Goal: Information Seeking & Learning: Learn about a topic

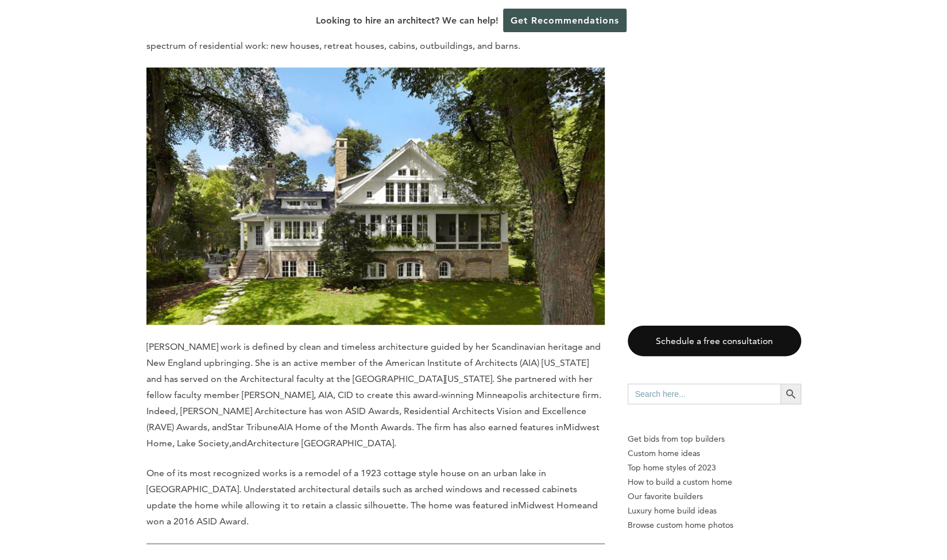
scroll to position [1606, 0]
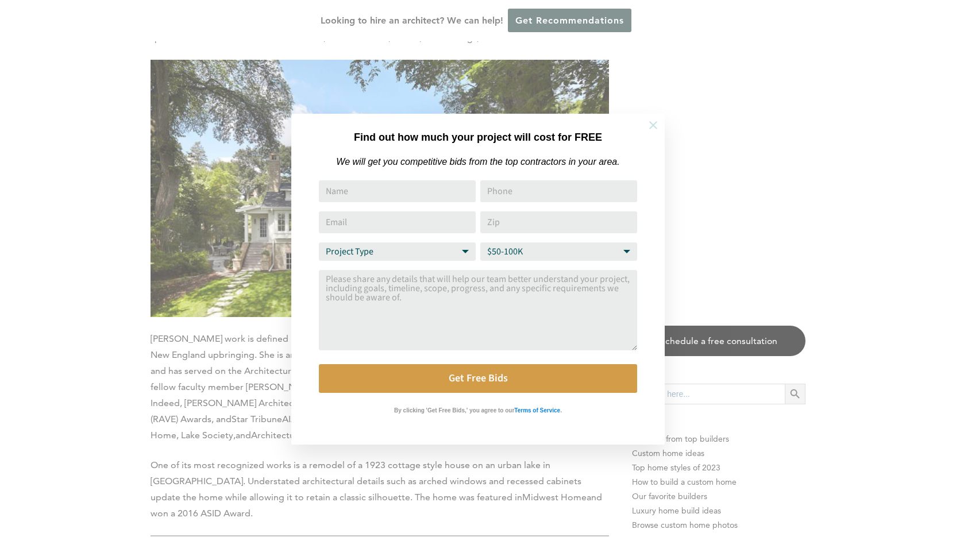
click at [654, 120] on icon at bounding box center [653, 125] width 13 height 13
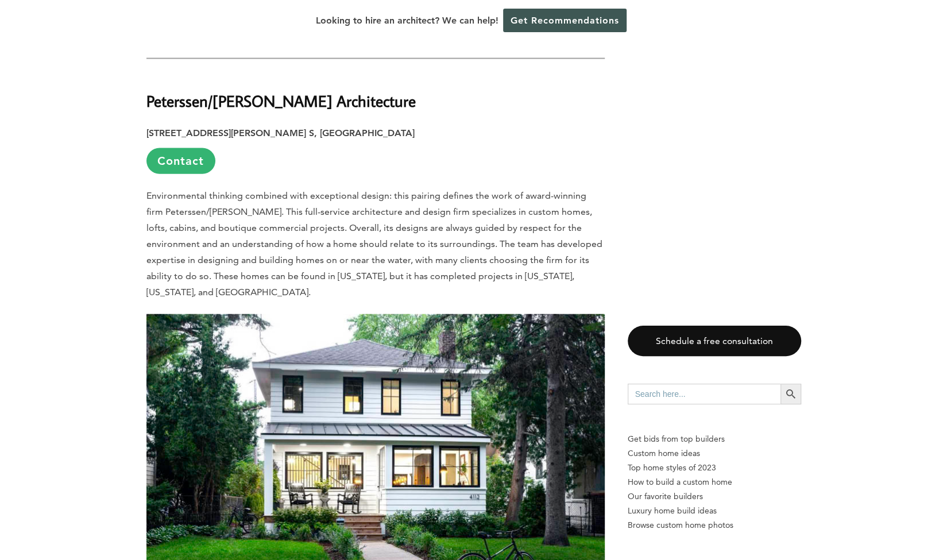
scroll to position [7290, 0]
click at [159, 149] on link "Contact" at bounding box center [181, 162] width 69 height 26
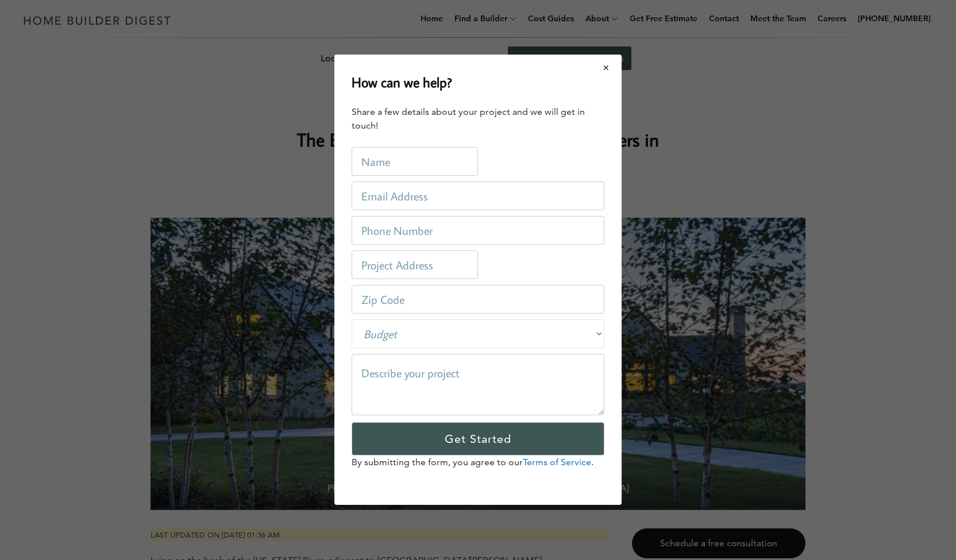
click at [606, 70] on button "Close modal" at bounding box center [606, 68] width 30 height 24
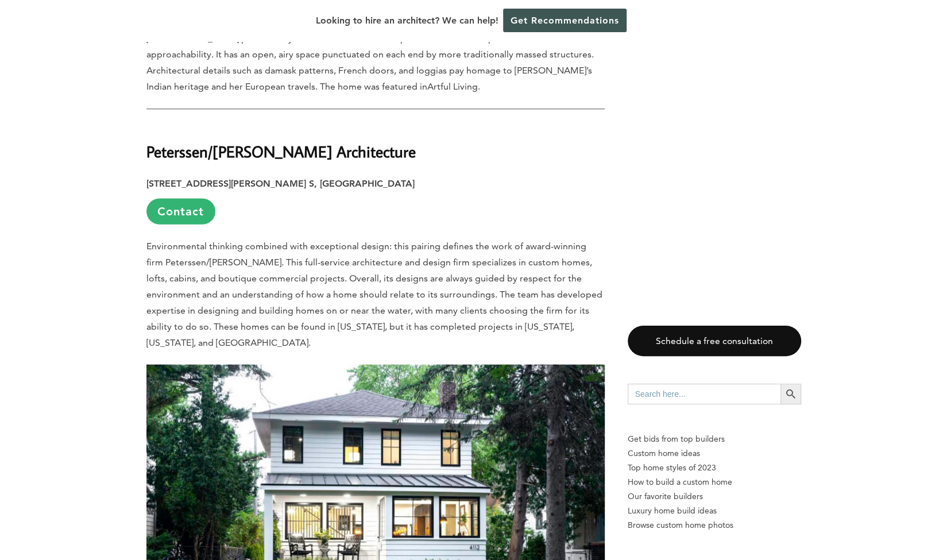
scroll to position [7198, 0]
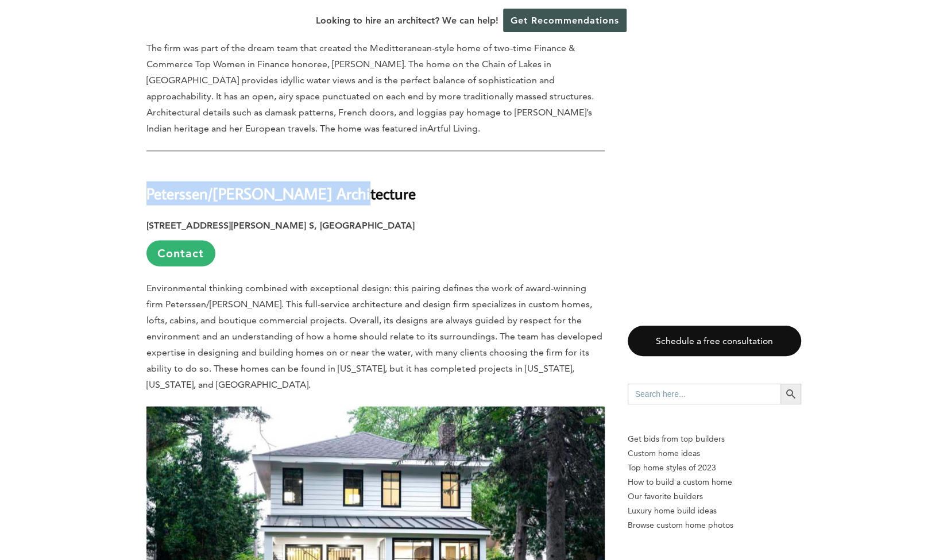
drag, startPoint x: 149, startPoint y: 82, endPoint x: 347, endPoint y: 87, distance: 197.7
click at [347, 165] on h2 "Peterssen/[PERSON_NAME] Architecture" at bounding box center [376, 185] width 459 height 40
copy strong "Peterssen/[PERSON_NAME] Architecture"
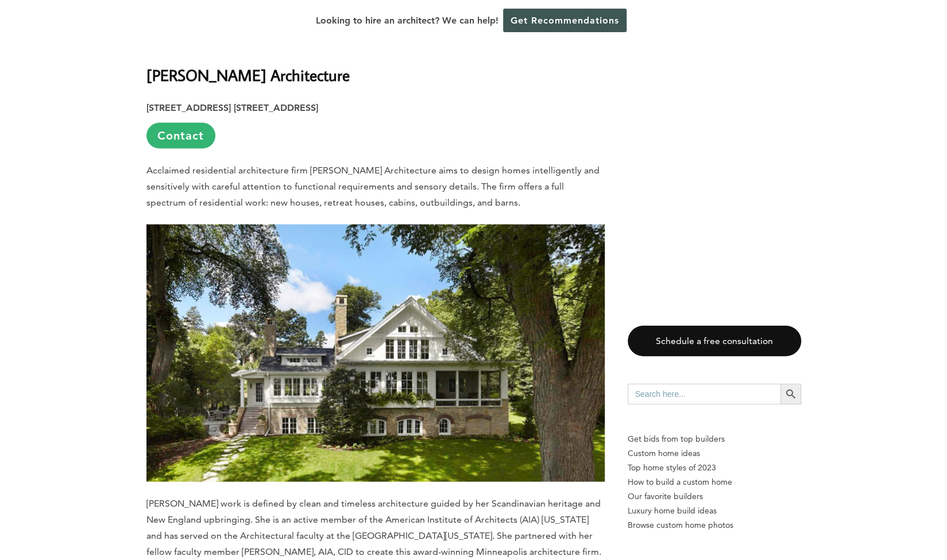
scroll to position [1430, 0]
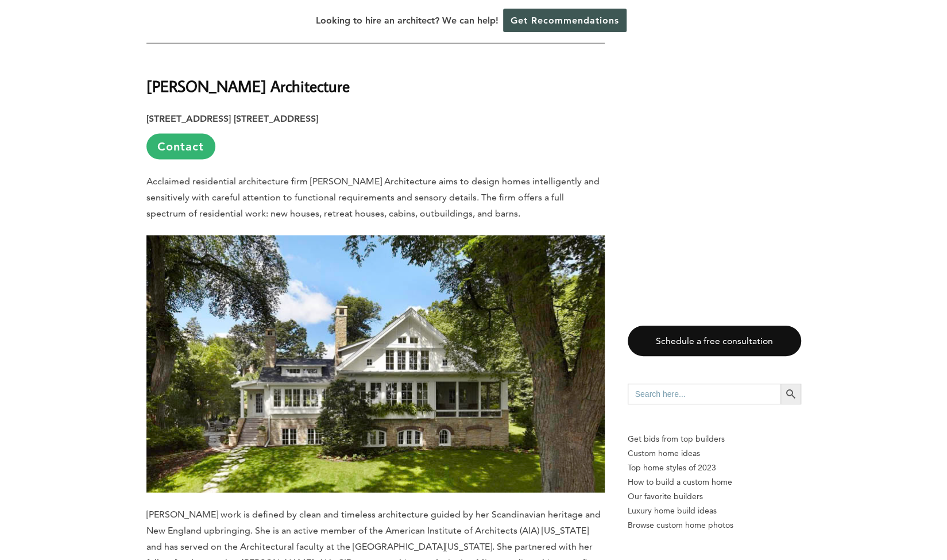
drag, startPoint x: 148, startPoint y: 53, endPoint x: 361, endPoint y: 52, distance: 213.2
click at [361, 58] on h2 "[PERSON_NAME] Architecture" at bounding box center [376, 78] width 459 height 40
copy strong "[PERSON_NAME] Architecture"
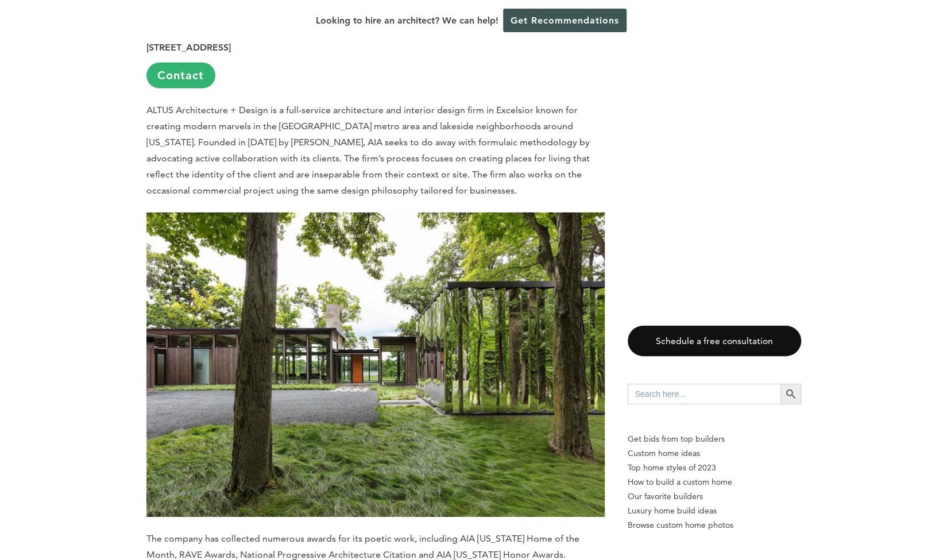
scroll to position [2170, 0]
click at [287, 109] on p "ALTUS Architecture + Design is a full-service architecture and interior design …" at bounding box center [376, 150] width 459 height 97
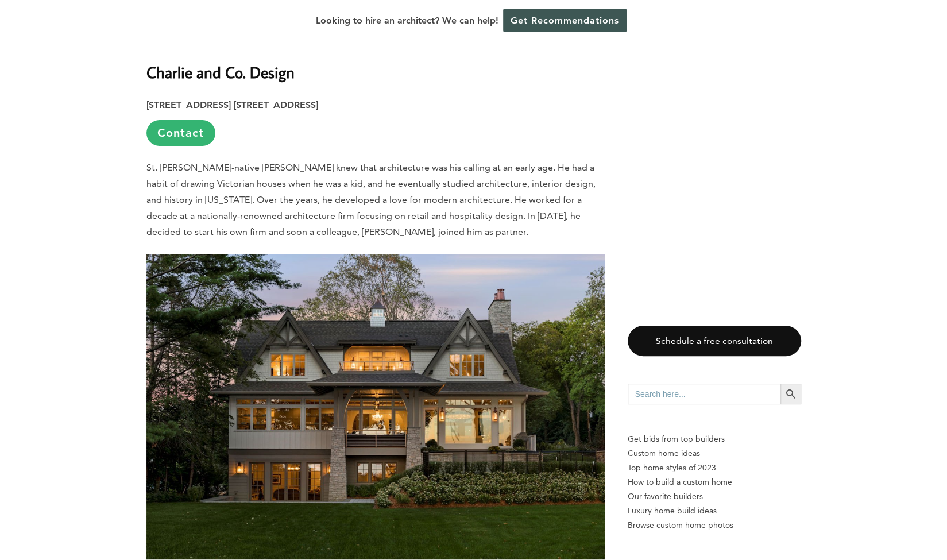
scroll to position [2820, 0]
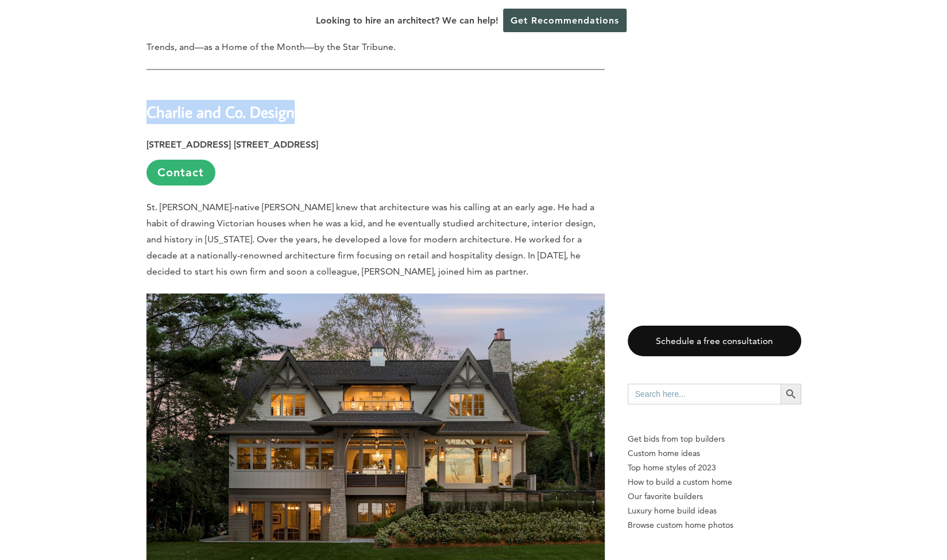
drag, startPoint x: 147, startPoint y: 83, endPoint x: 301, endPoint y: 86, distance: 154.0
click at [301, 86] on h2 "Charlie and Co. Design" at bounding box center [376, 104] width 459 height 40
copy strong "Charlie and Co. Design"
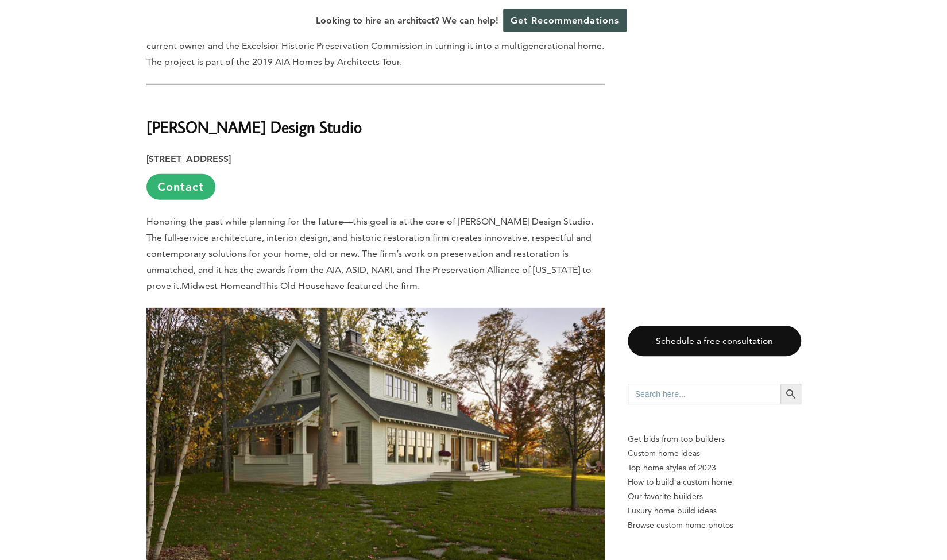
scroll to position [5017, 0]
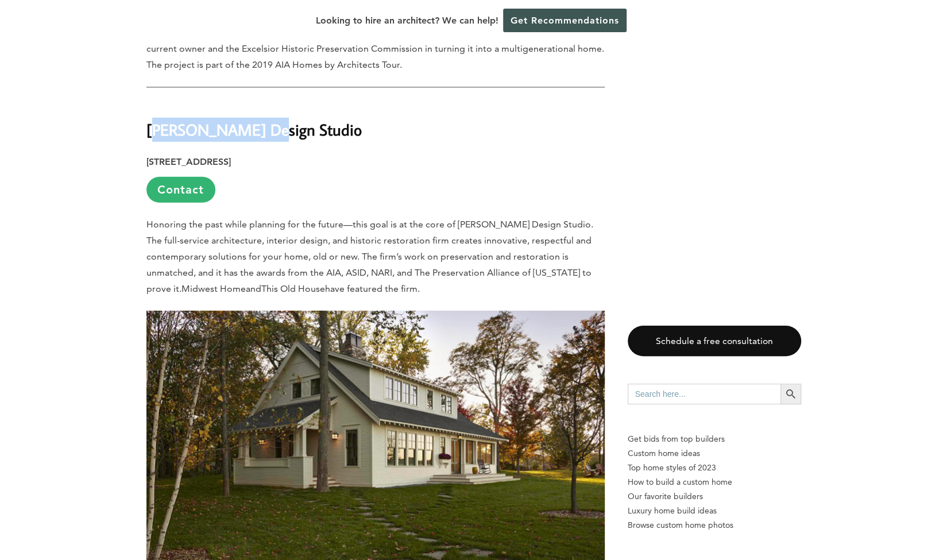
drag, startPoint x: 152, startPoint y: 68, endPoint x: 258, endPoint y: 65, distance: 106.4
click at [258, 120] on strong "[PERSON_NAME] Design Studio" at bounding box center [254, 130] width 215 height 20
click at [147, 102] on h2 "[PERSON_NAME] Design Studio" at bounding box center [376, 122] width 459 height 40
drag, startPoint x: 148, startPoint y: 64, endPoint x: 320, endPoint y: 67, distance: 171.8
click at [320, 120] on strong "[PERSON_NAME] Design Studio" at bounding box center [254, 130] width 215 height 20
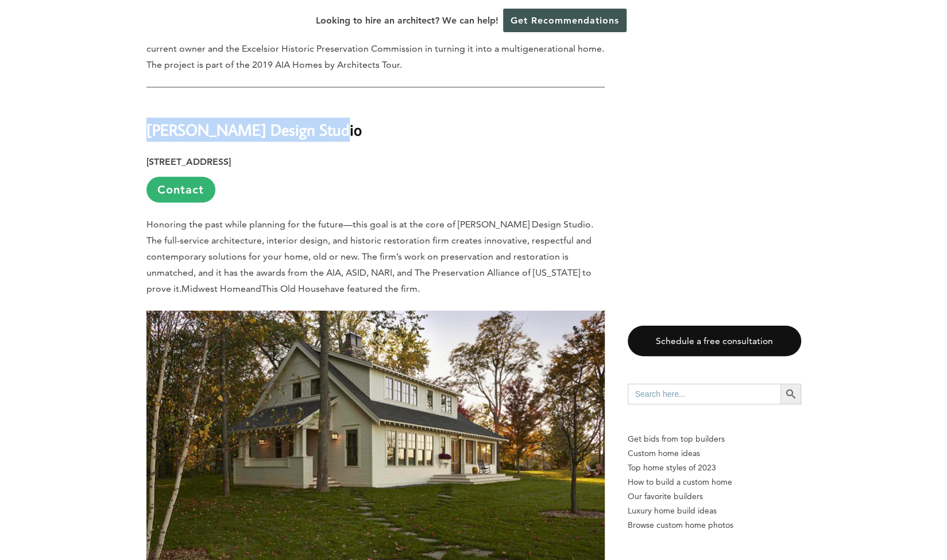
copy strong "[PERSON_NAME] Design Studio"
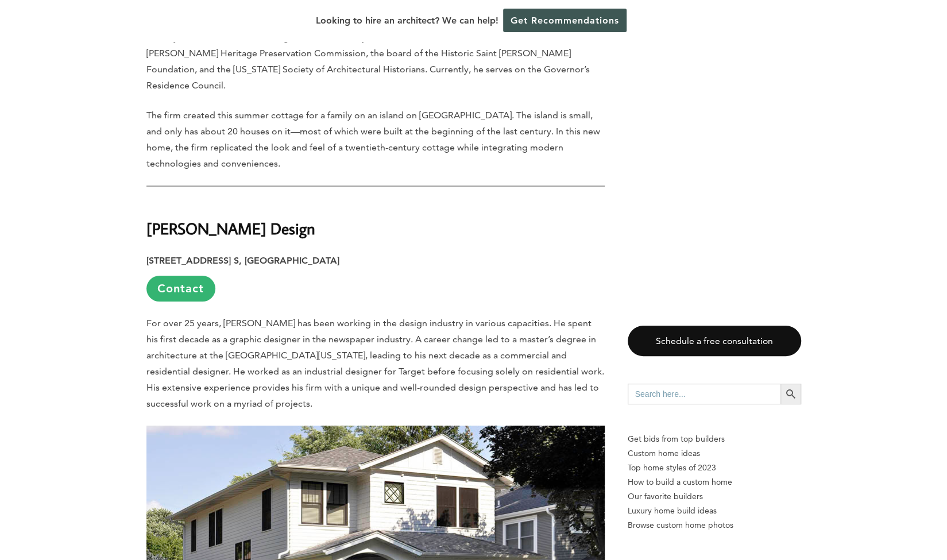
scroll to position [5769, 0]
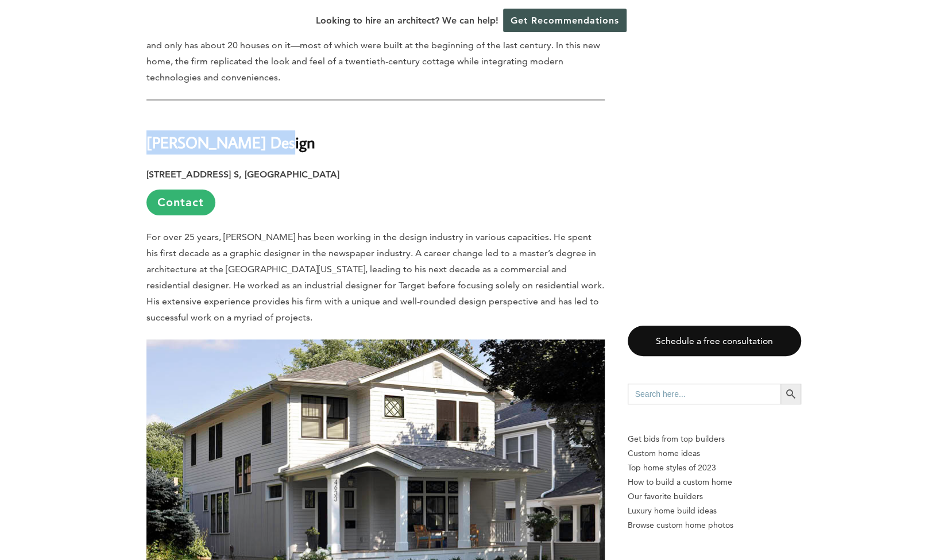
drag, startPoint x: 150, startPoint y: 62, endPoint x: 268, endPoint y: 63, distance: 117.8
click at [268, 132] on strong "[PERSON_NAME] Design" at bounding box center [231, 142] width 169 height 20
copy strong "[PERSON_NAME] Design"
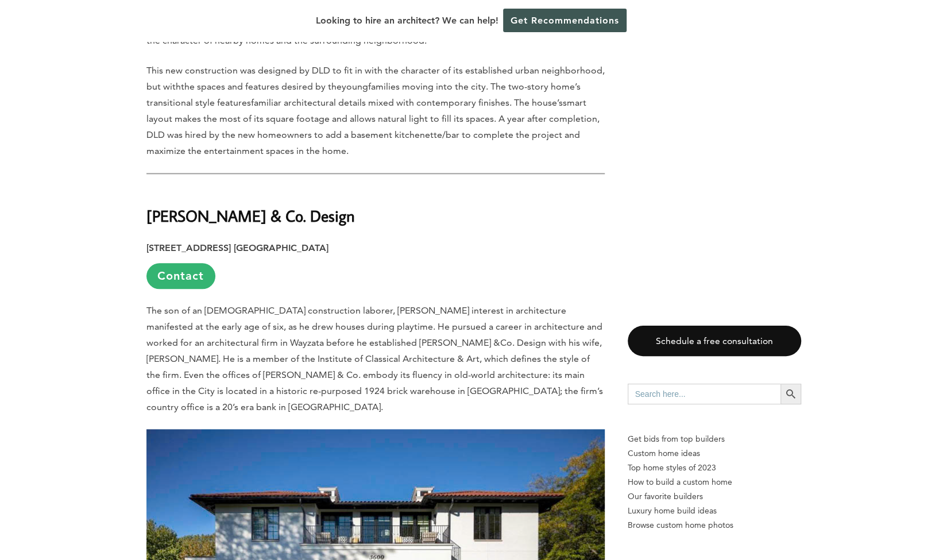
scroll to position [6428, 0]
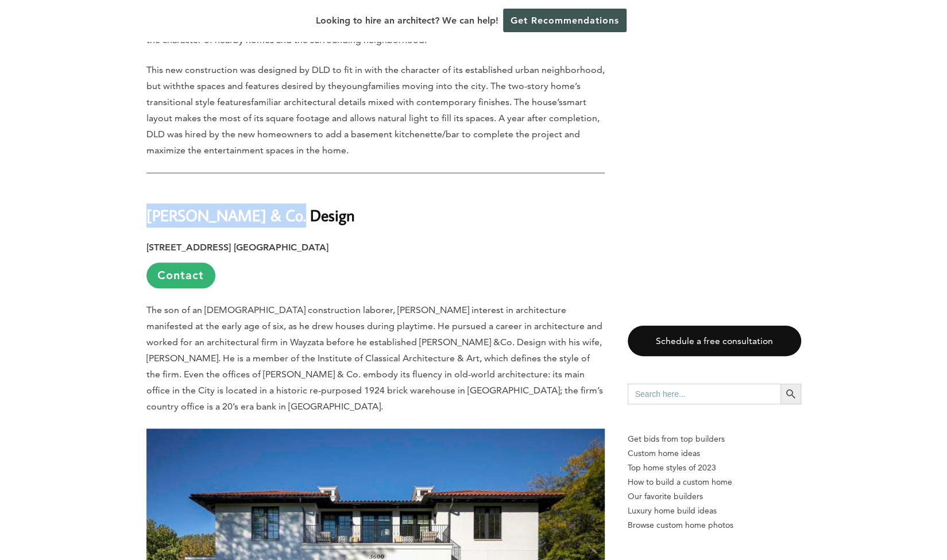
drag, startPoint x: 146, startPoint y: 115, endPoint x: 306, endPoint y: 104, distance: 160.7
click at [306, 187] on h2 "[PERSON_NAME] & Co. Design" at bounding box center [376, 207] width 459 height 40
copy strong "[PERSON_NAME] & Co. Design"
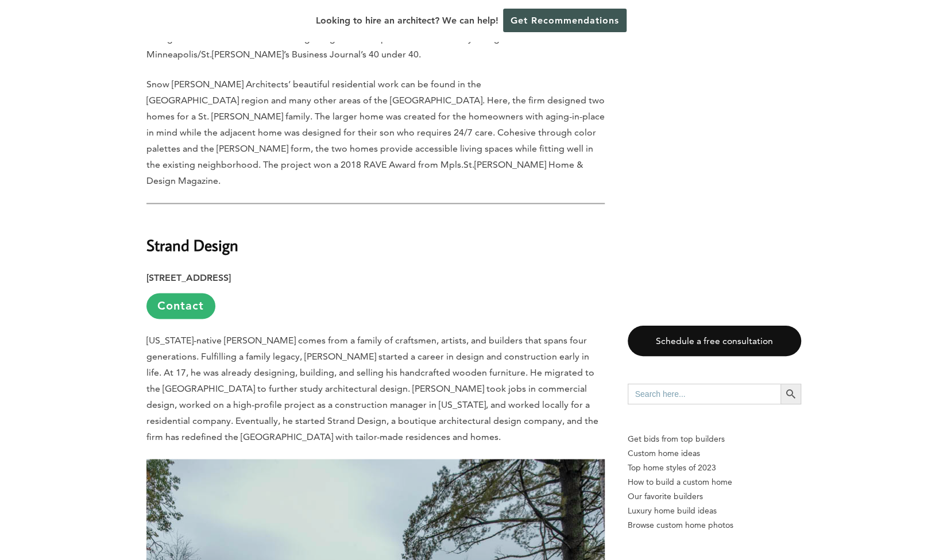
scroll to position [9405, 0]
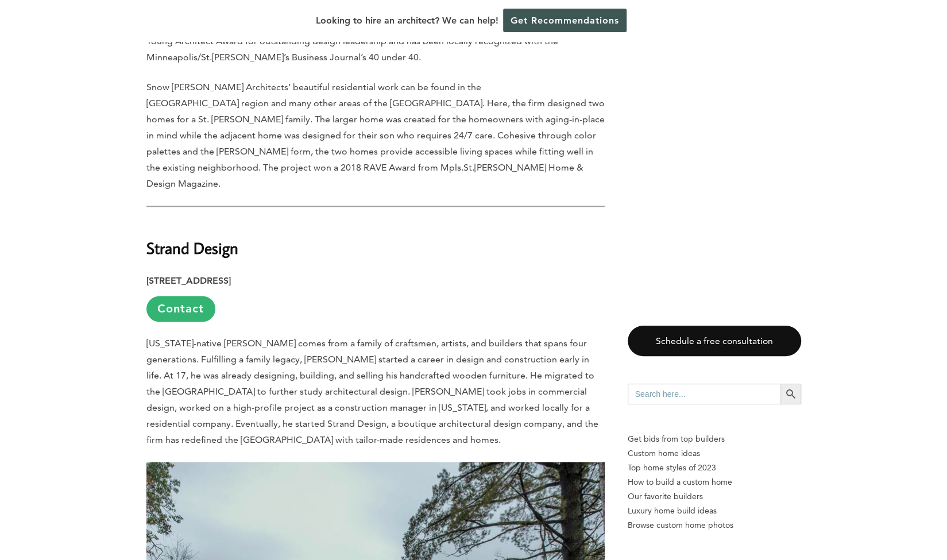
click at [209, 238] on strong "Strand Design" at bounding box center [193, 248] width 92 height 20
copy div "Strand Design"
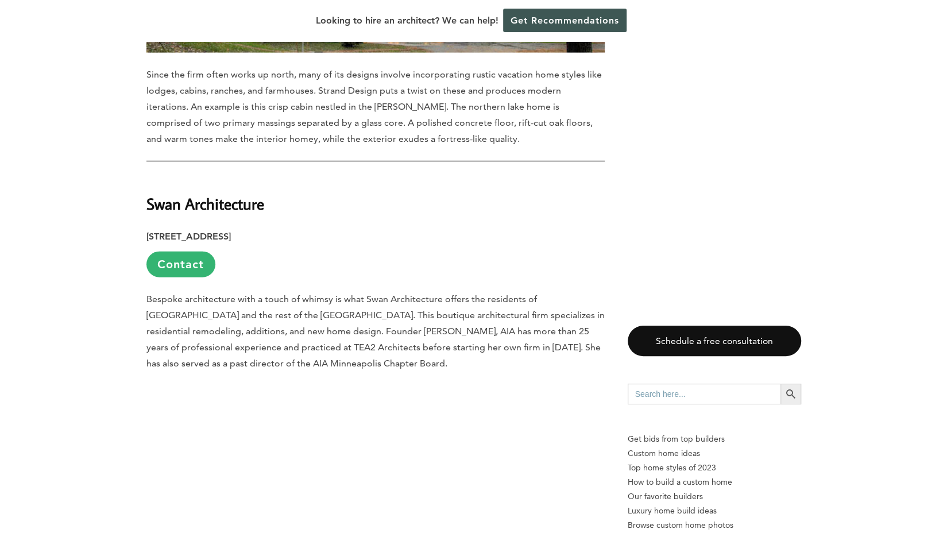
scroll to position [10107, 0]
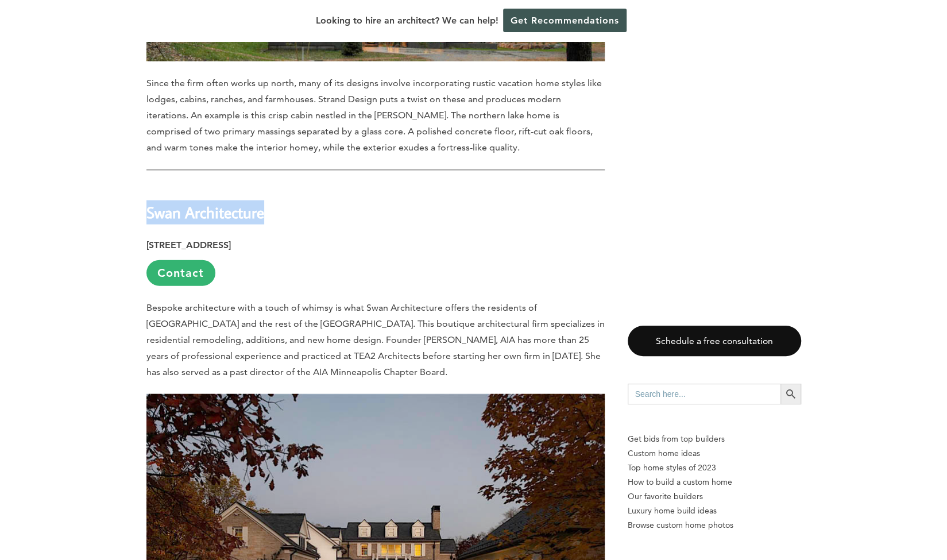
drag, startPoint x: 146, startPoint y: 51, endPoint x: 264, endPoint y: 51, distance: 117.8
click at [264, 202] on strong "Swan Architecture" at bounding box center [206, 212] width 118 height 20
copy strong "Swan Architecture"
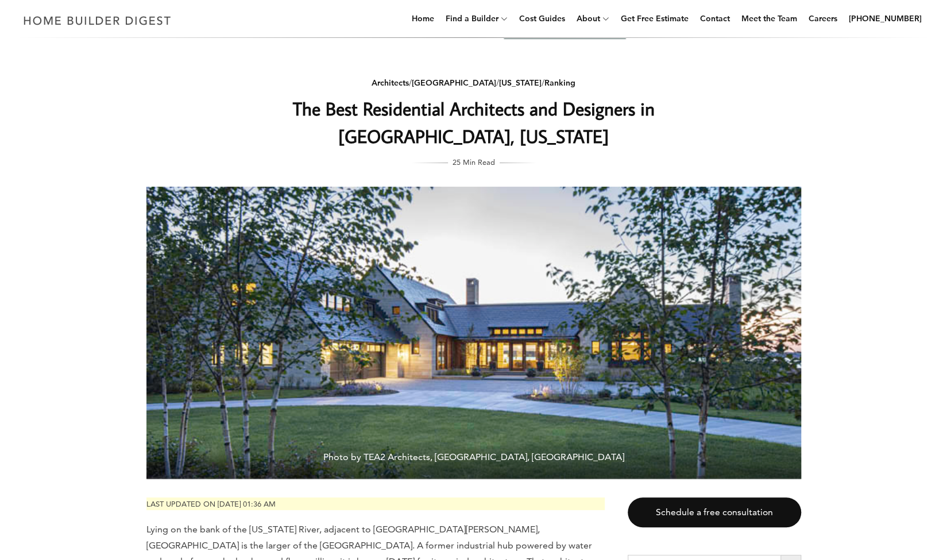
scroll to position [0, 0]
